Goal: Task Accomplishment & Management: Complete application form

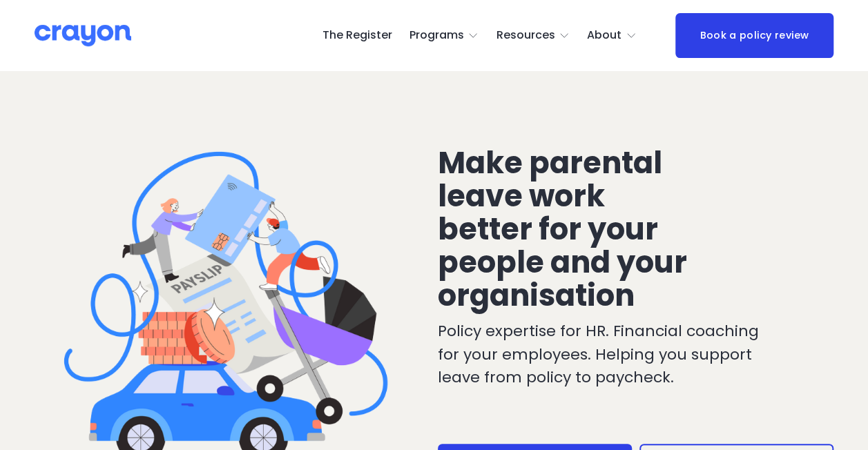
click at [407, 37] on nav "The Register Programs Pulse: Annual Financial Health Check Nest: Baby Prep Rest…" at bounding box center [479, 36] width 314 height 22
click at [333, 38] on link "The Register" at bounding box center [357, 36] width 70 height 22
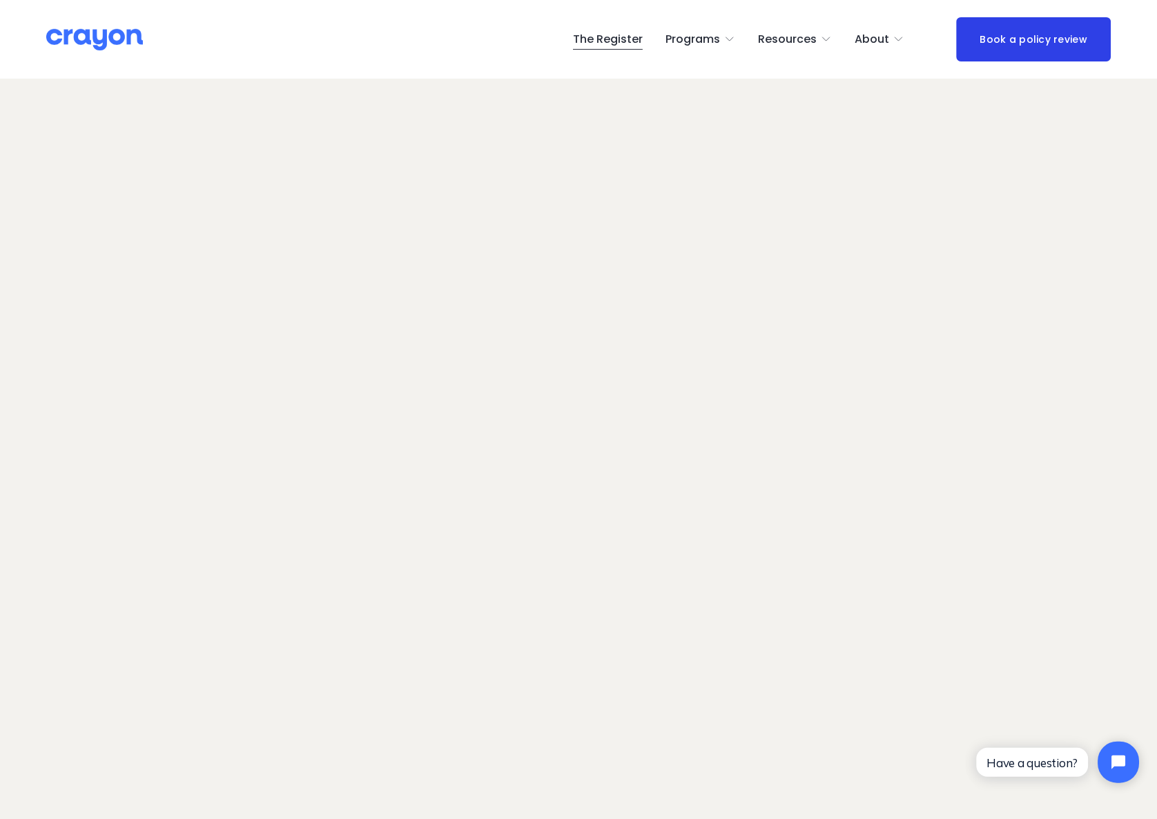
scroll to position [56, 0]
click at [616, 32] on link "The Register" at bounding box center [607, 39] width 70 height 22
